Goal: Task Accomplishment & Management: Manage account settings

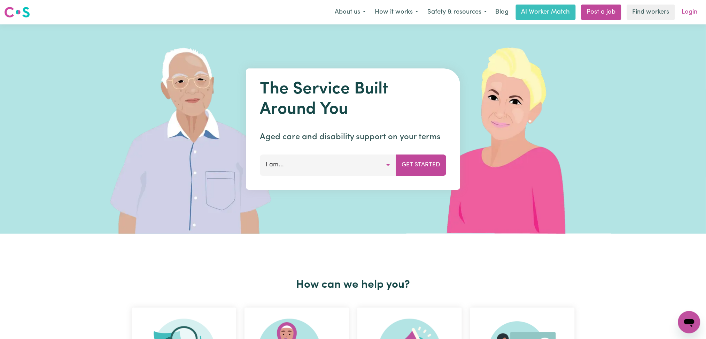
click at [700, 19] on link "Login" at bounding box center [690, 12] width 24 height 15
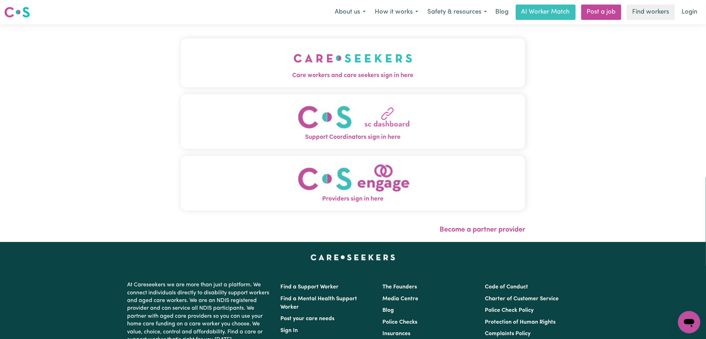
click at [200, 92] on div "Care workers and care seekers sign in here Support Coordinators sign in here Pr…" at bounding box center [353, 127] width 345 height 179
click at [208, 77] on span "Care workers and care seekers sign in here" at bounding box center [353, 75] width 345 height 9
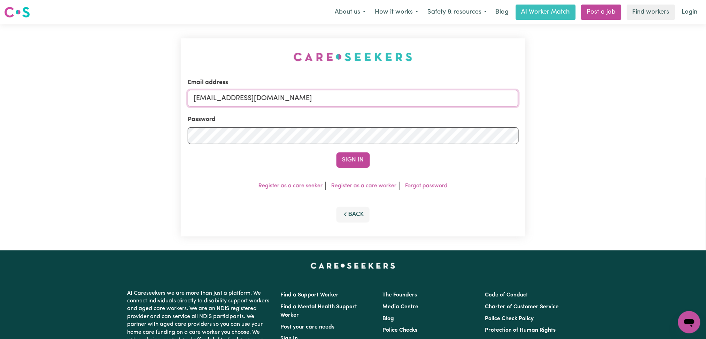
drag, startPoint x: 245, startPoint y: 99, endPoint x: 249, endPoint y: 105, distance: 6.3
click at [245, 99] on input "[EMAIL_ADDRESS][DOMAIN_NAME]" at bounding box center [353, 98] width 331 height 17
type input "[EMAIL_ADDRESS][DOMAIN_NAME]"
click at [358, 164] on button "Sign In" at bounding box center [353, 159] width 33 height 15
